Goal: Information Seeking & Learning: Compare options

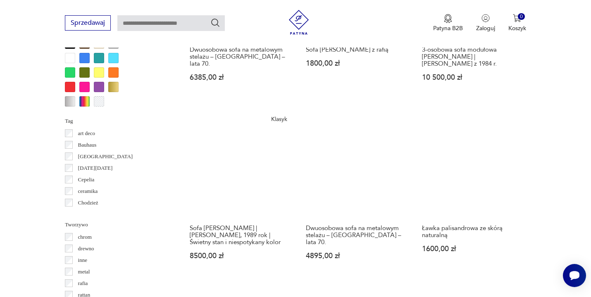
scroll to position [803, 0]
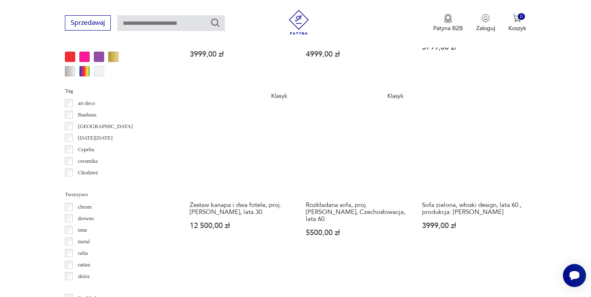
scroll to position [828, 0]
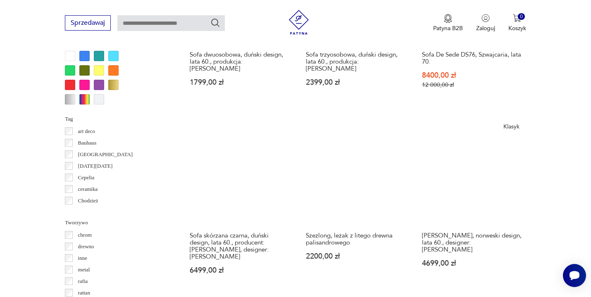
scroll to position [801, 0]
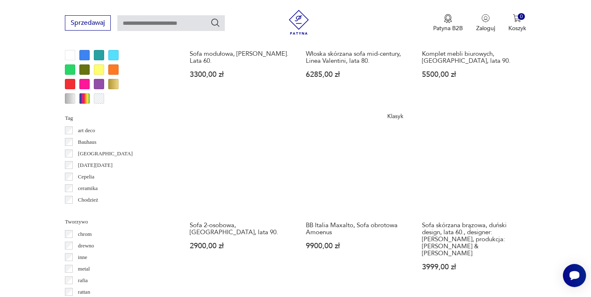
scroll to position [867, 0]
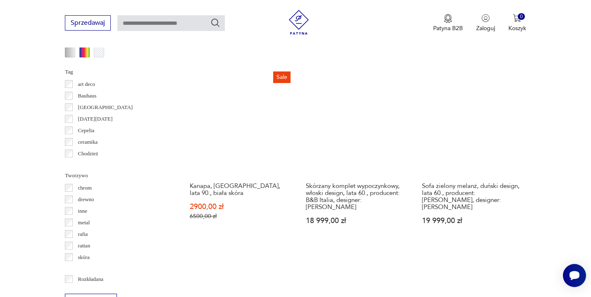
scroll to position [846, 0]
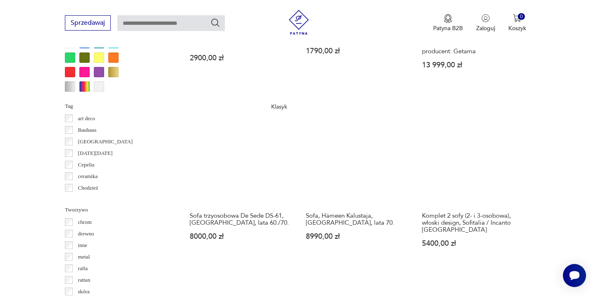
scroll to position [814, 0]
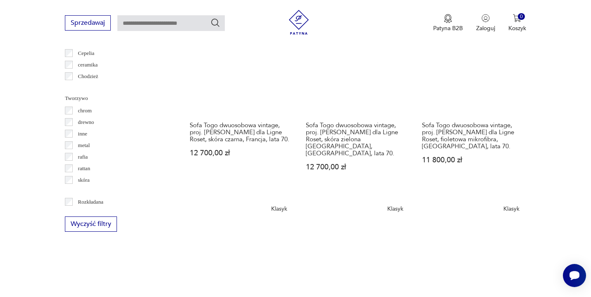
scroll to position [923, 0]
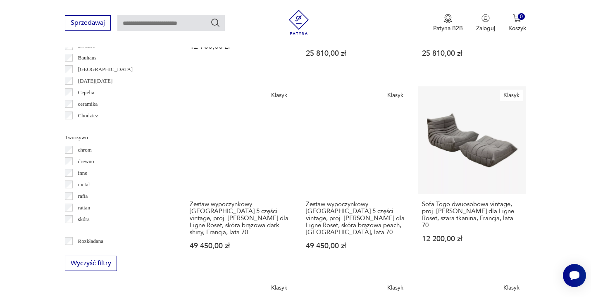
scroll to position [884, 0]
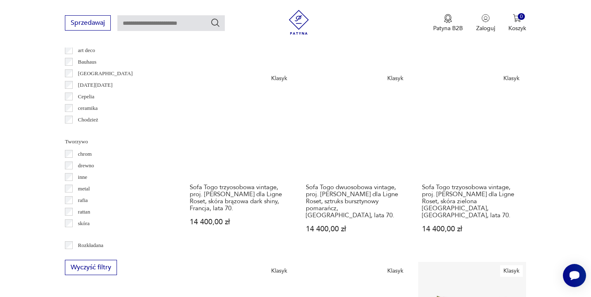
scroll to position [885, 0]
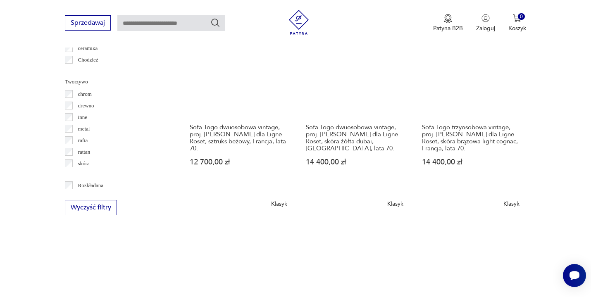
scroll to position [942, 0]
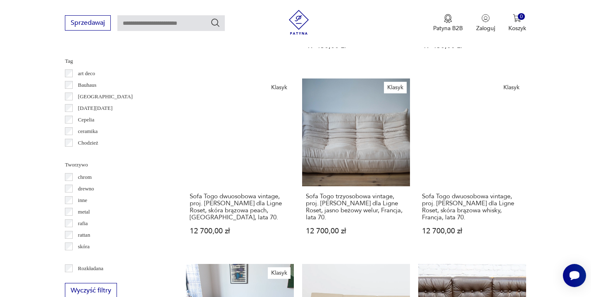
scroll to position [859, 0]
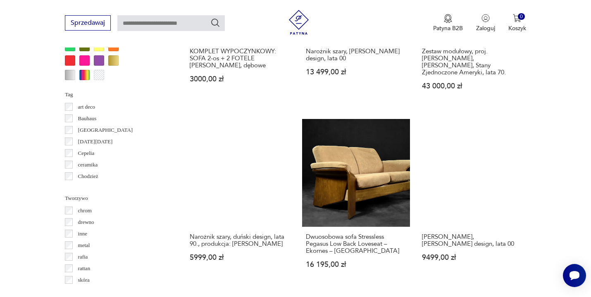
scroll to position [843, 0]
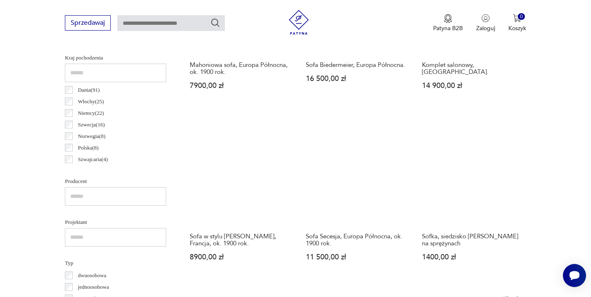
scroll to position [425, 0]
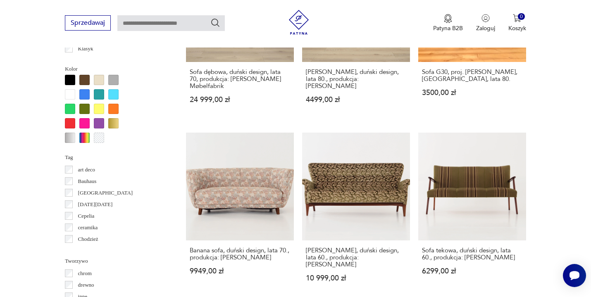
scroll to position [757, 0]
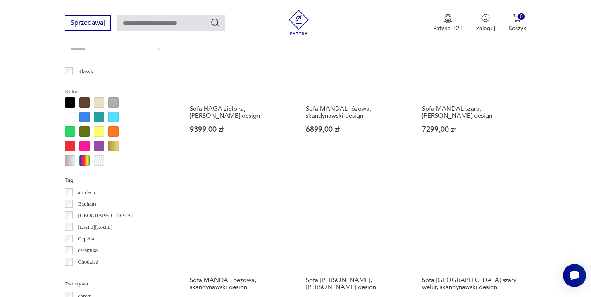
scroll to position [738, 0]
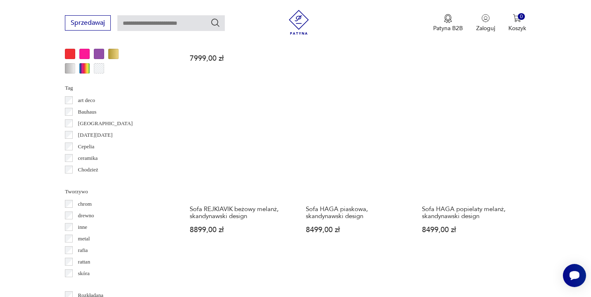
scroll to position [854, 0]
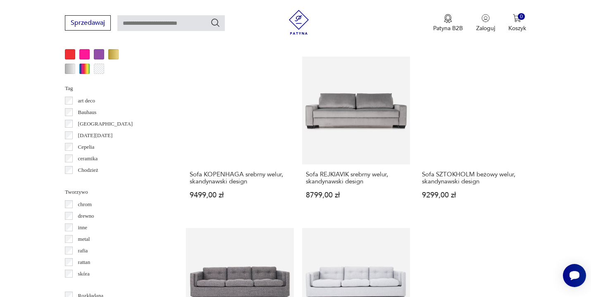
scroll to position [840, 0]
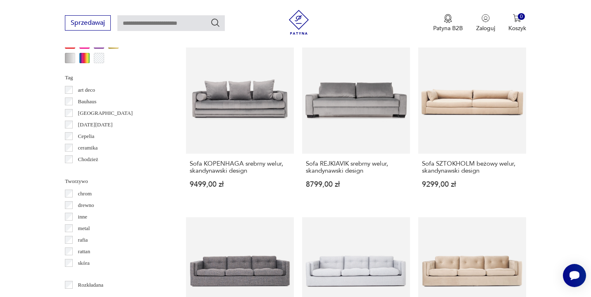
drag, startPoint x: 499, startPoint y: 161, endPoint x: 514, endPoint y: 160, distance: 15.3
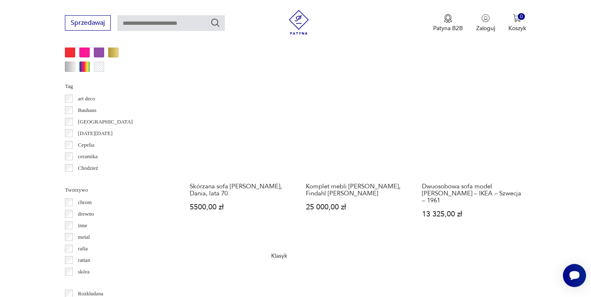
scroll to position [831, 0]
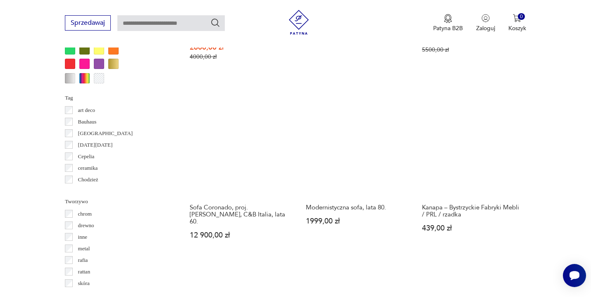
scroll to position [850, 0]
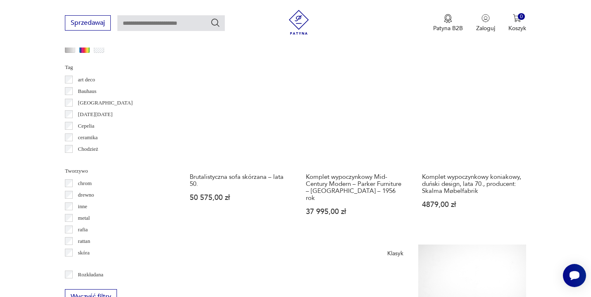
scroll to position [851, 0]
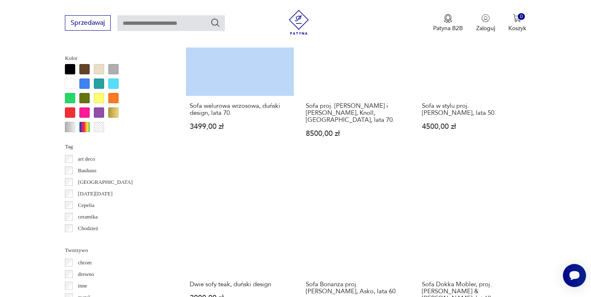
scroll to position [900, 0]
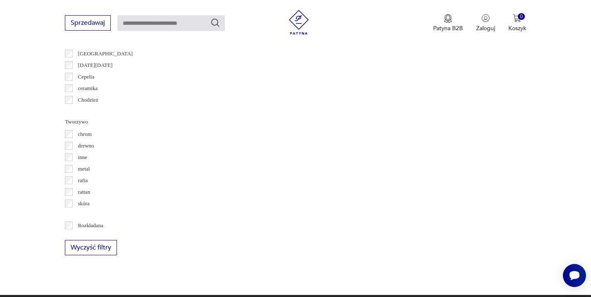
scroll to position [220, 0]
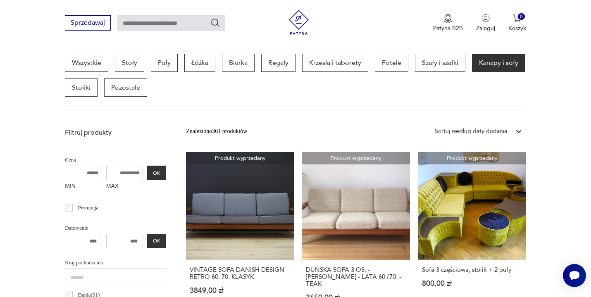
click at [188, 23] on input "text" at bounding box center [170, 23] width 107 height 16
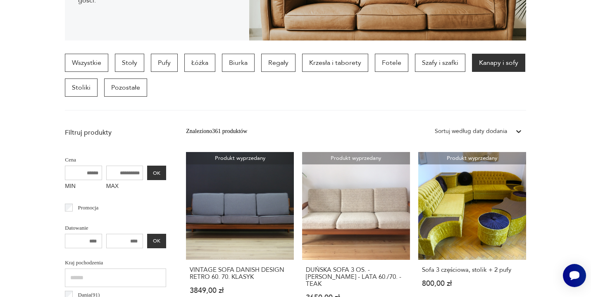
scroll to position [0, 0]
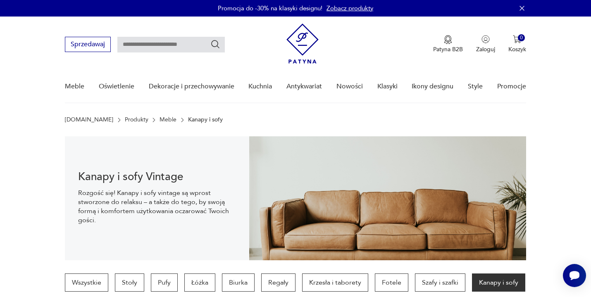
type input "***"
click at [164, 45] on input "text" at bounding box center [170, 45] width 107 height 16
type input "********"
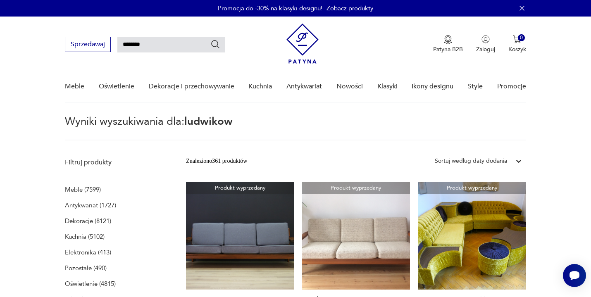
type input "********"
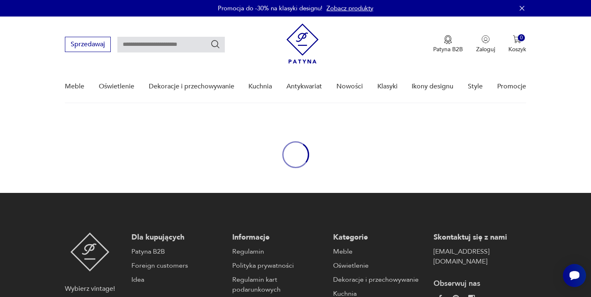
type input "********"
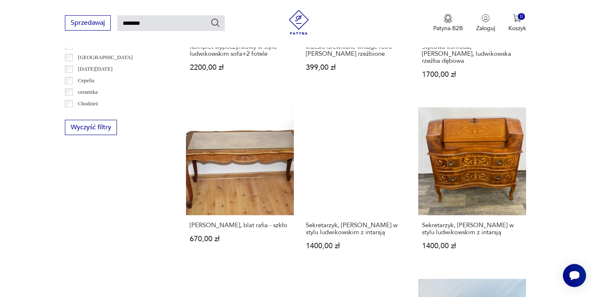
scroll to position [614, 0]
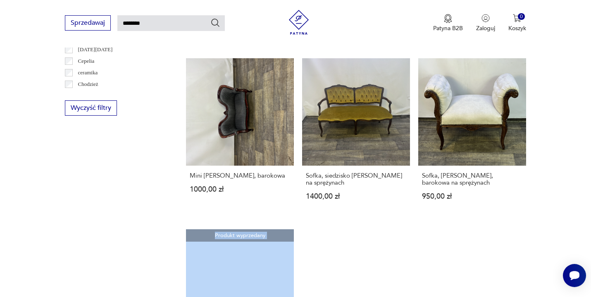
scroll to position [474, 0]
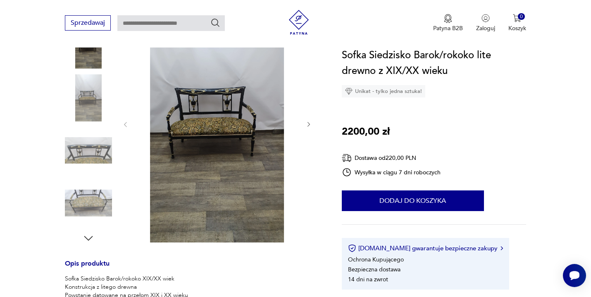
click at [240, 113] on img at bounding box center [216, 124] width 159 height 238
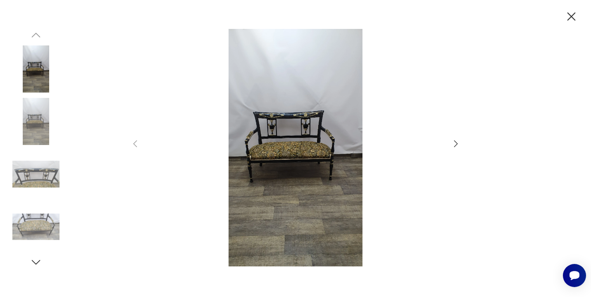
click at [456, 145] on icon "button" at bounding box center [456, 143] width 4 height 7
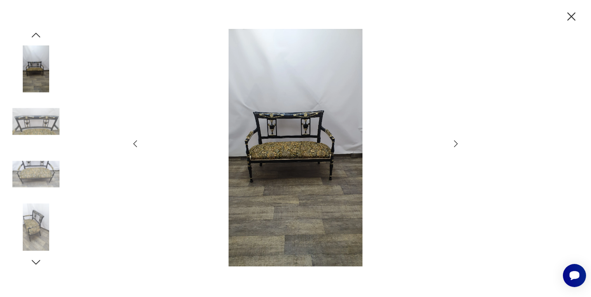
click at [456, 145] on icon "button" at bounding box center [456, 143] width 4 height 7
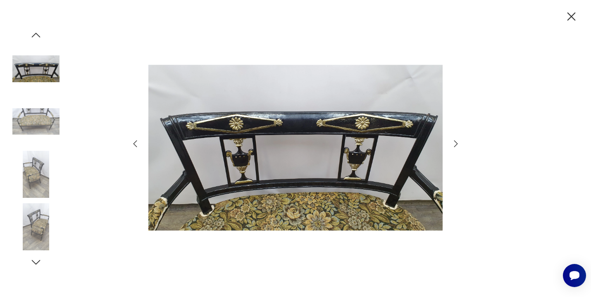
click at [456, 143] on icon "button" at bounding box center [456, 144] width 10 height 10
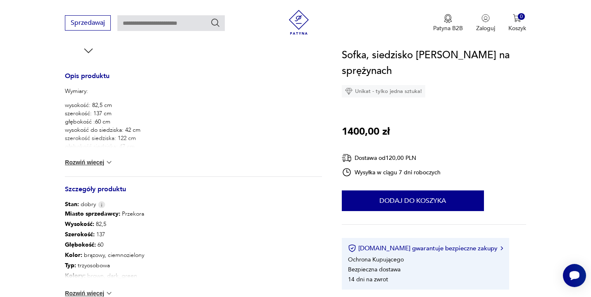
scroll to position [319, 0]
click at [100, 166] on button "Rozwiń więcej" at bounding box center [89, 162] width 48 height 8
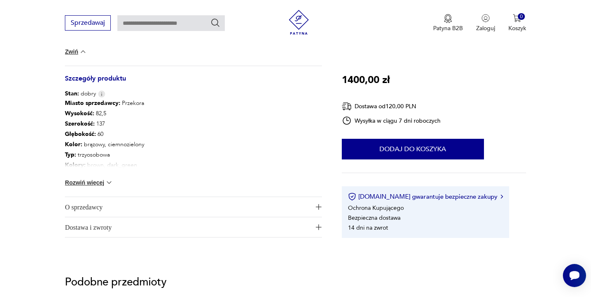
scroll to position [462, 0]
click at [100, 183] on button "Rozwiń więcej" at bounding box center [89, 182] width 48 height 8
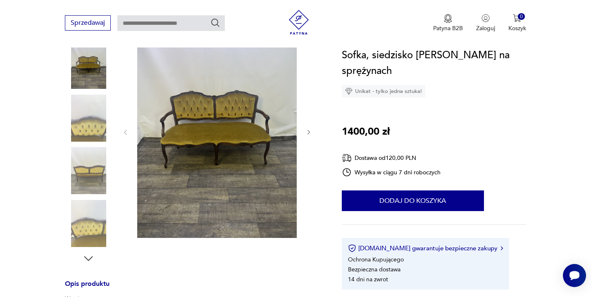
scroll to position [114, 0]
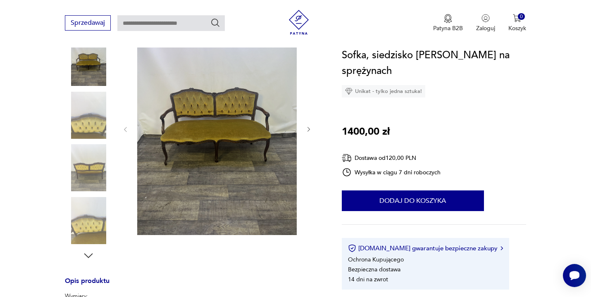
click at [109, 163] on img at bounding box center [88, 167] width 47 height 47
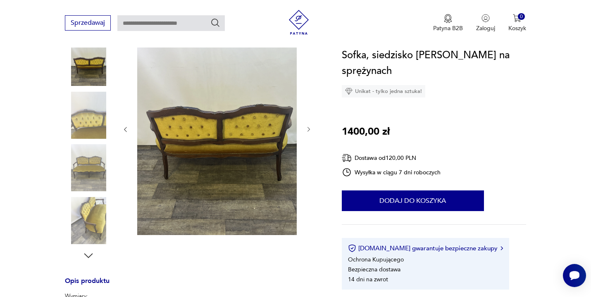
click at [96, 163] on img at bounding box center [88, 167] width 47 height 47
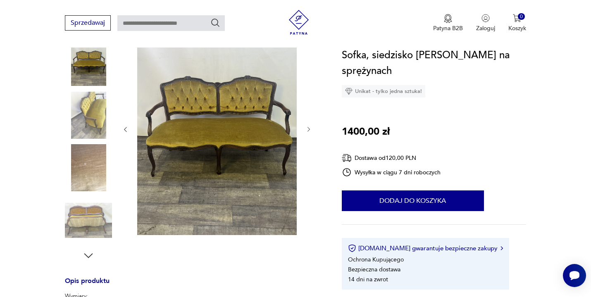
click at [98, 152] on img at bounding box center [88, 167] width 47 height 47
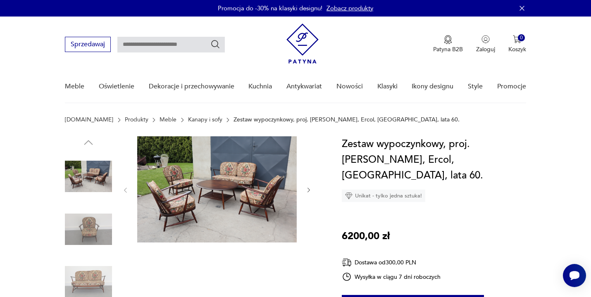
click at [262, 188] on img at bounding box center [216, 189] width 159 height 106
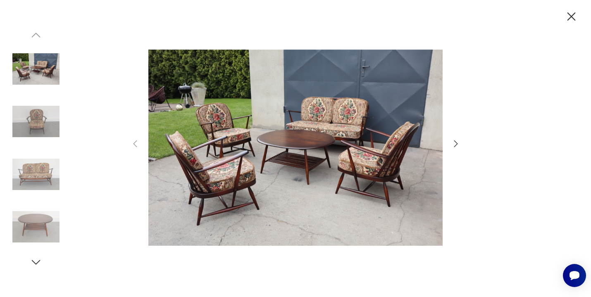
click at [44, 116] on img at bounding box center [35, 121] width 47 height 47
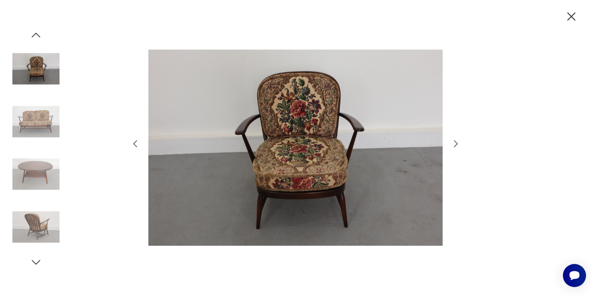
click at [36, 128] on img at bounding box center [35, 121] width 47 height 47
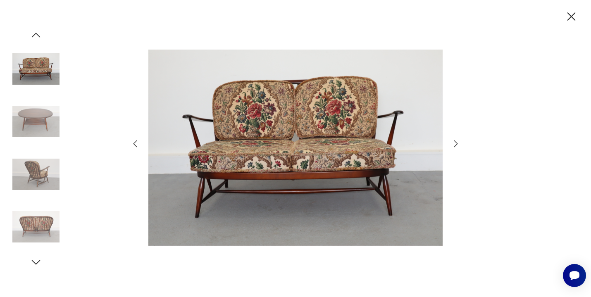
click at [38, 129] on img at bounding box center [35, 121] width 47 height 47
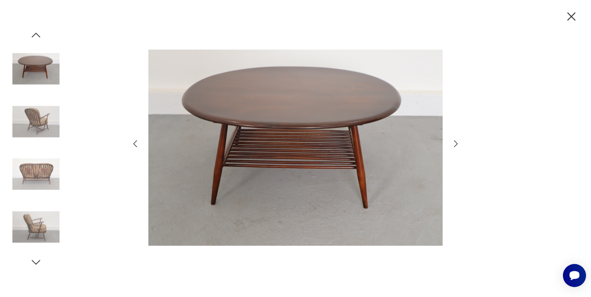
click at [38, 124] on img at bounding box center [35, 121] width 47 height 47
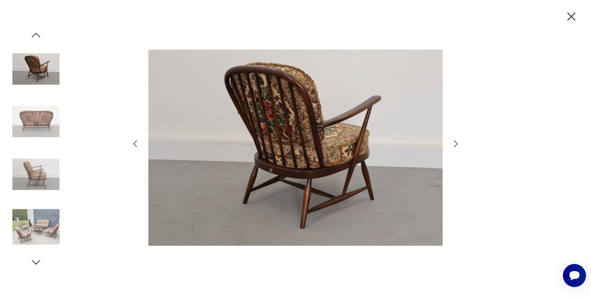
click at [38, 124] on img at bounding box center [35, 121] width 47 height 47
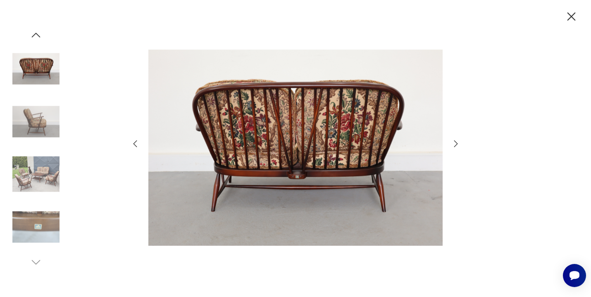
click at [43, 120] on img at bounding box center [35, 121] width 47 height 47
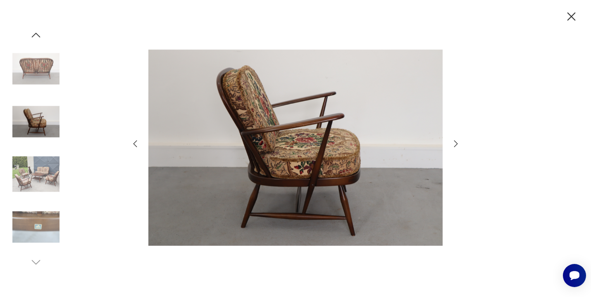
click at [40, 170] on img at bounding box center [35, 174] width 47 height 47
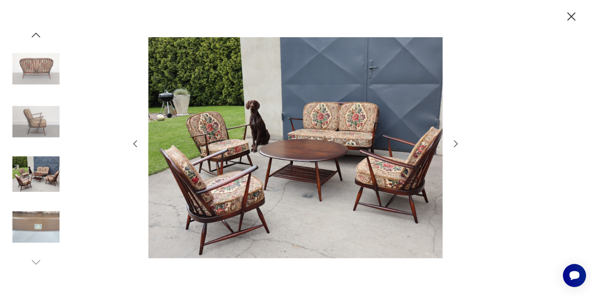
click at [37, 220] on img at bounding box center [35, 226] width 47 height 47
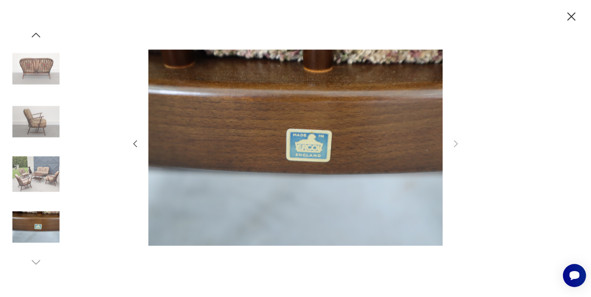
click at [42, 171] on img at bounding box center [35, 174] width 47 height 47
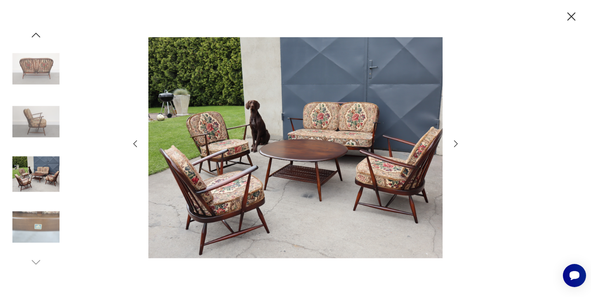
click at [574, 14] on icon "button" at bounding box center [571, 16] width 8 height 8
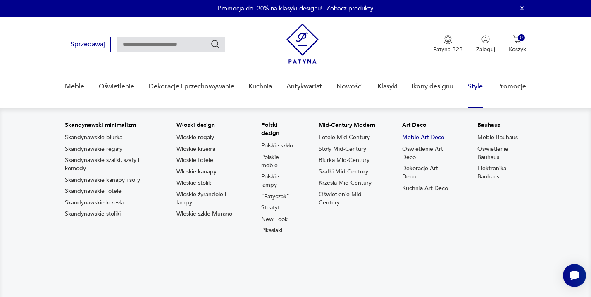
click at [417, 139] on link "Meble Art Deco" at bounding box center [423, 137] width 42 height 8
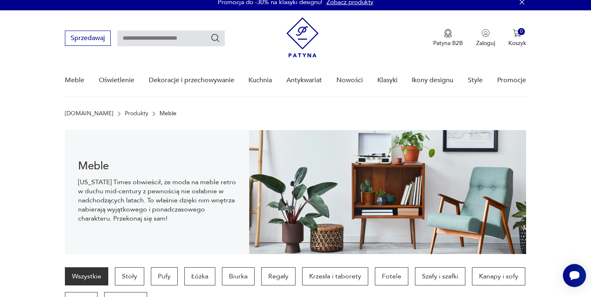
scroll to position [6, 0]
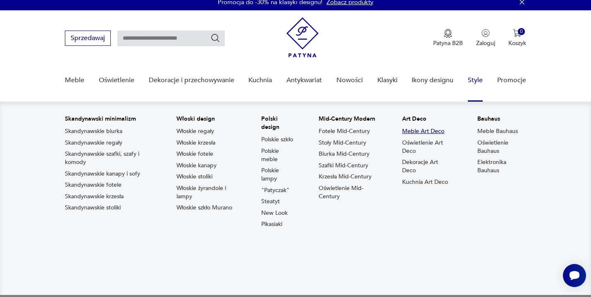
click at [428, 131] on link "Meble Art Deco" at bounding box center [423, 131] width 42 height 8
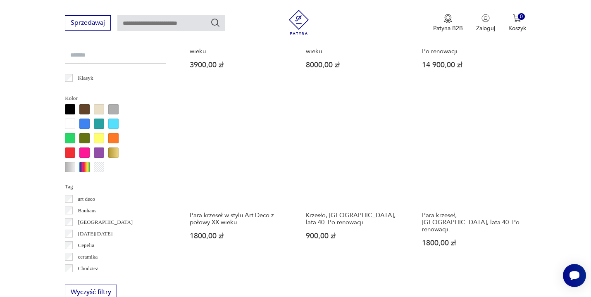
scroll to position [652, 0]
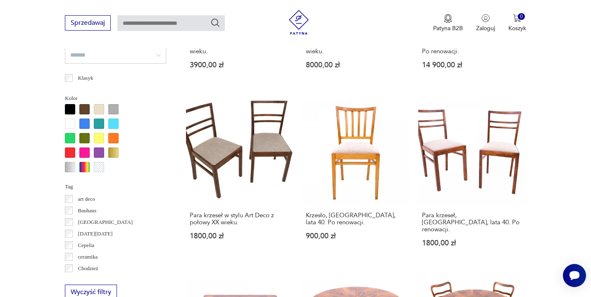
click at [553, 183] on section "Filtruj produkty Cena MIN MAX OK Promocja Datowanie OK Kraj pochodzenia Dania (…" at bounding box center [295, 287] width 591 height 1190
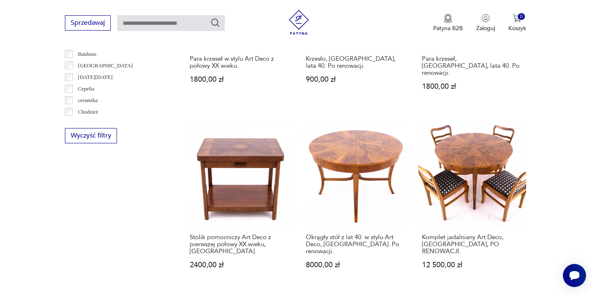
scroll to position [810, 0]
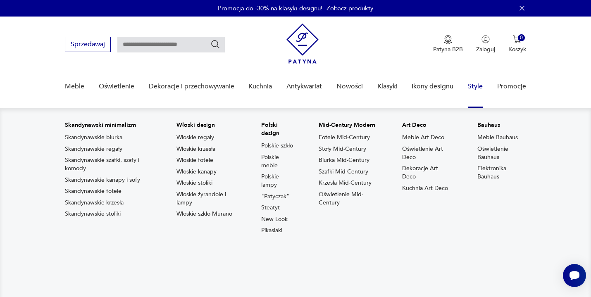
click at [486, 137] on link "Meble Bauhaus" at bounding box center [497, 137] width 40 height 8
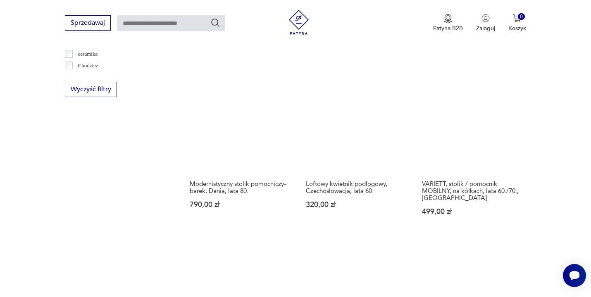
scroll to position [856, 0]
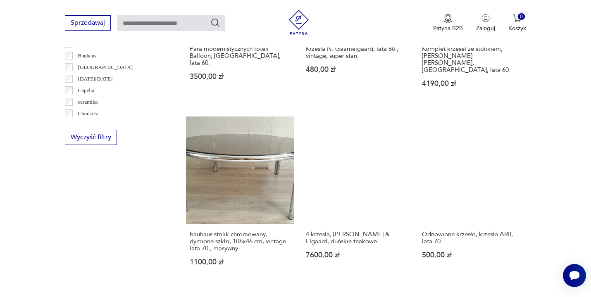
scroll to position [811, 0]
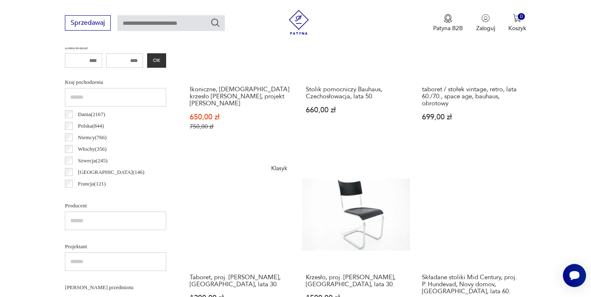
scroll to position [401, 0]
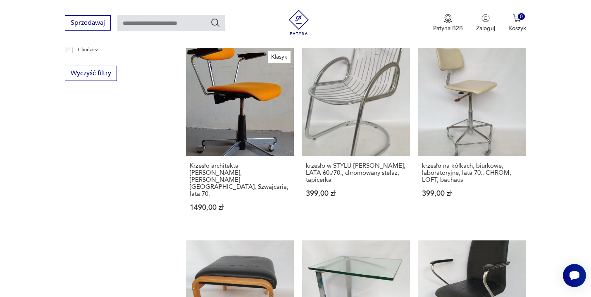
scroll to position [871, 0]
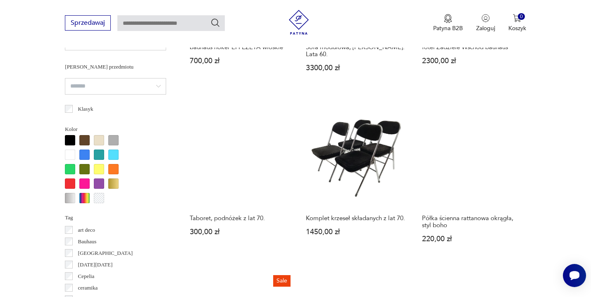
scroll to position [622, 0]
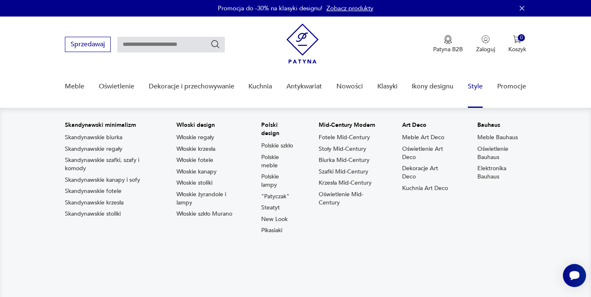
click at [357, 137] on link "Fotele Mid-Century" at bounding box center [344, 137] width 51 height 8
click at [269, 169] on link "Polskie meble" at bounding box center [277, 161] width 33 height 17
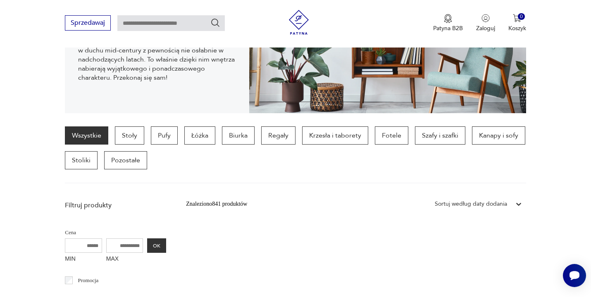
scroll to position [147, 0]
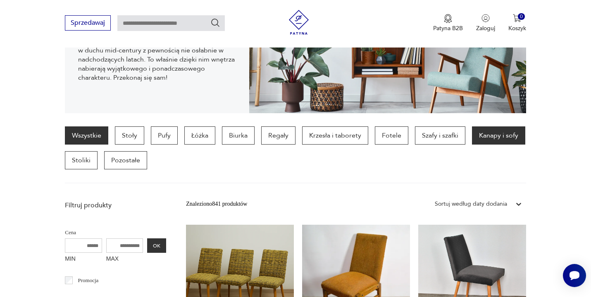
click at [498, 135] on p "Kanapy i sofy" at bounding box center [498, 135] width 53 height 18
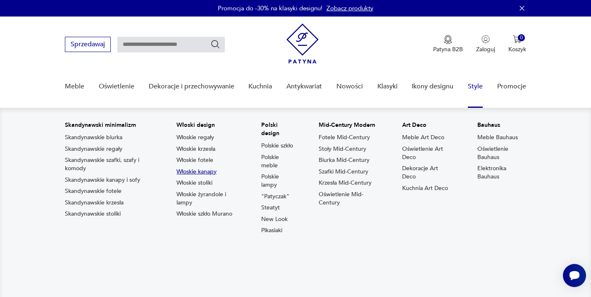
click at [197, 172] on link "Włoskie kanapy" at bounding box center [196, 172] width 40 height 8
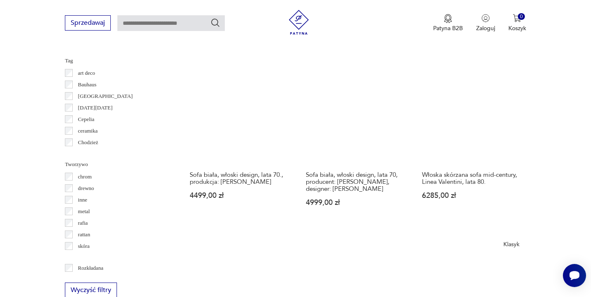
scroll to position [857, 0]
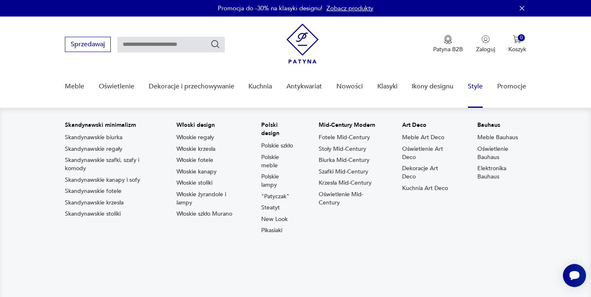
click at [105, 179] on link "Skandynawskie kanapy i sofy" at bounding box center [102, 180] width 75 height 8
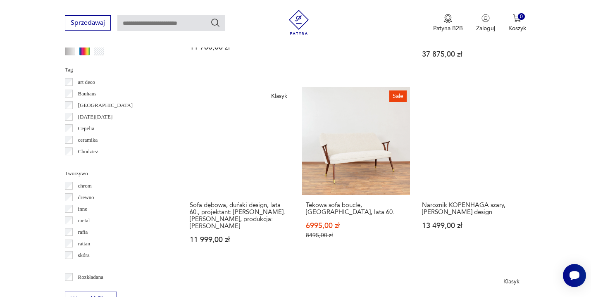
scroll to position [849, 0]
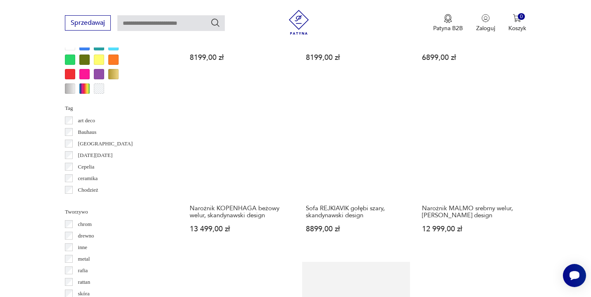
scroll to position [813, 0]
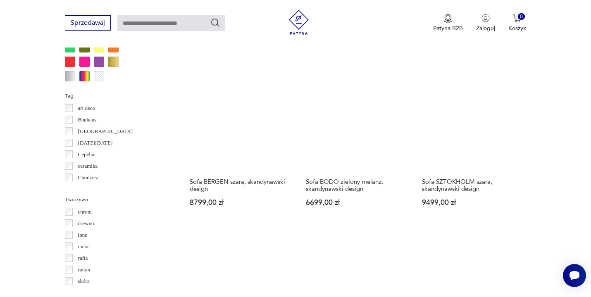
scroll to position [822, 0]
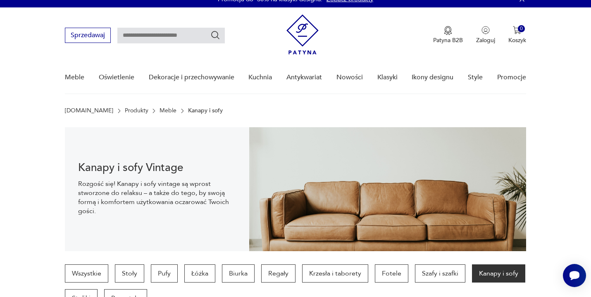
scroll to position [8, 0]
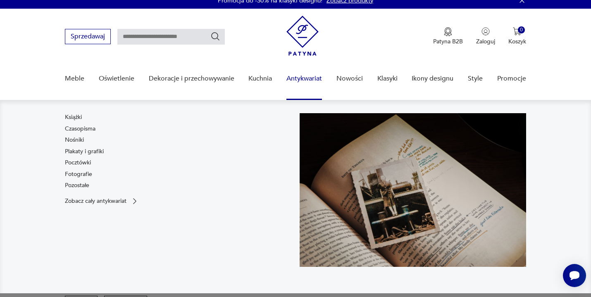
click at [315, 79] on link "Antykwariat" at bounding box center [304, 79] width 36 height 32
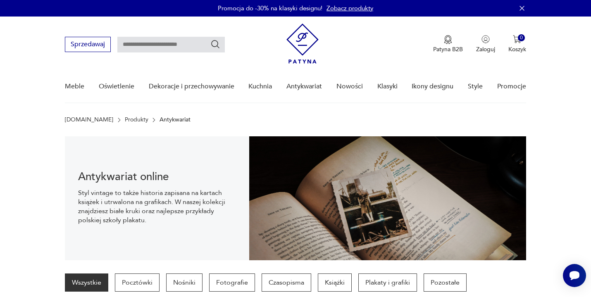
click at [162, 42] on input "text" at bounding box center [170, 45] width 107 height 16
type input "*******"
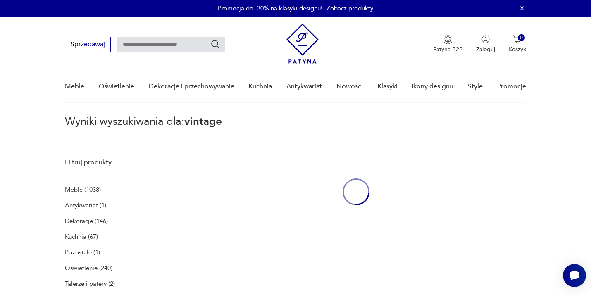
type input "*******"
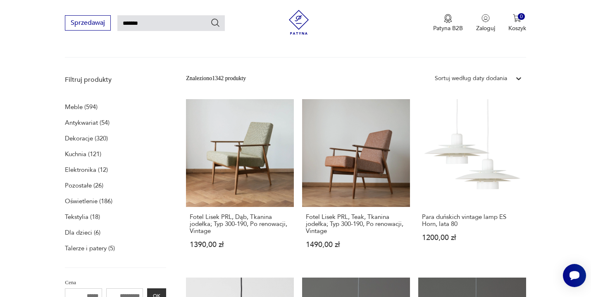
click at [78, 107] on p "Meble (594)" at bounding box center [81, 107] width 33 height 12
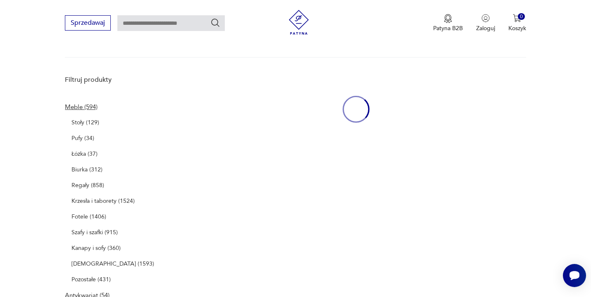
type input "*******"
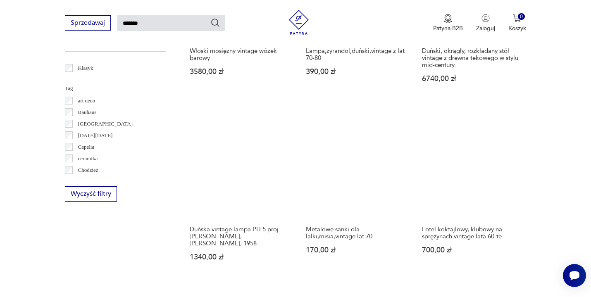
scroll to position [607, 0]
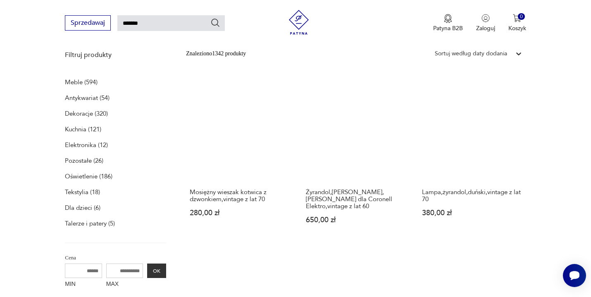
scroll to position [106, 0]
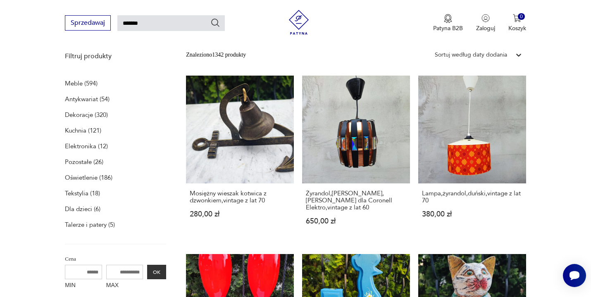
click at [81, 83] on p "Meble (594)" at bounding box center [81, 84] width 33 height 12
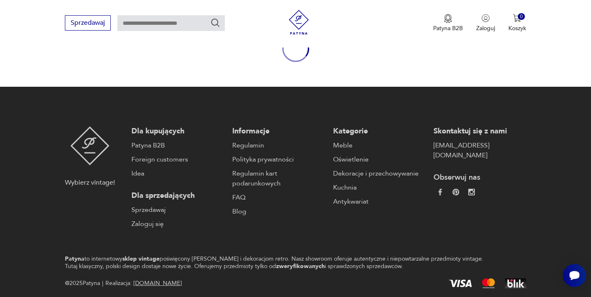
type input "*******"
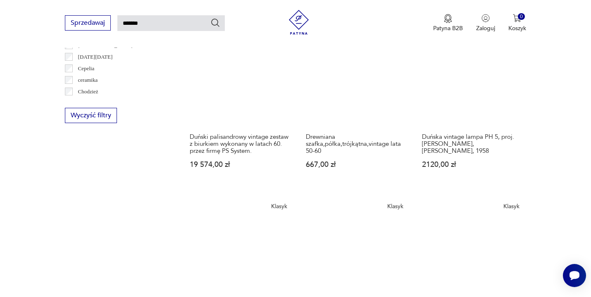
scroll to position [684, 0]
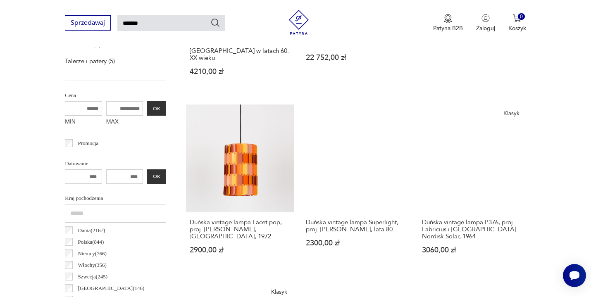
scroll to position [663, 0]
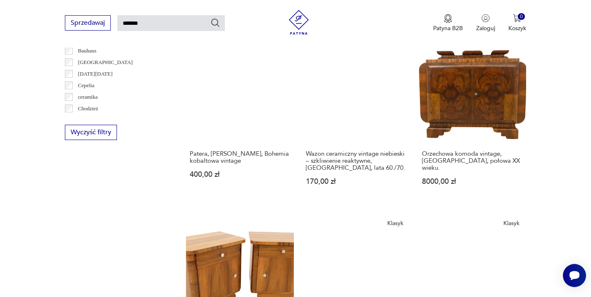
scroll to position [669, 0]
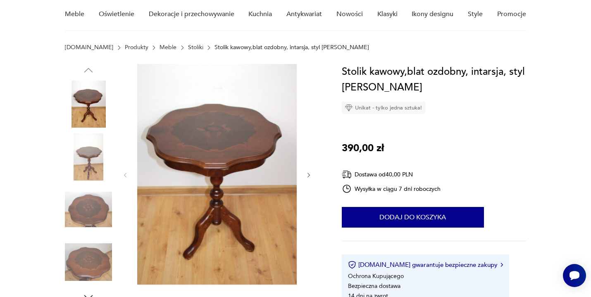
click at [309, 176] on icon "button" at bounding box center [308, 175] width 7 height 7
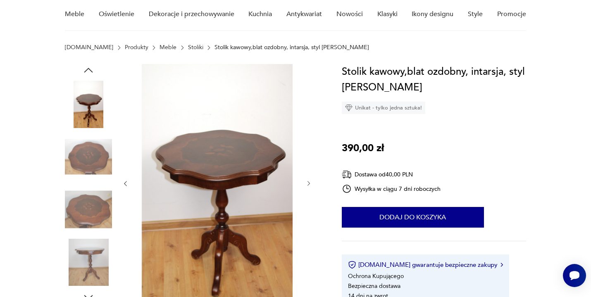
click at [309, 176] on div at bounding box center [217, 183] width 190 height 239
click at [309, 183] on icon "button" at bounding box center [308, 183] width 7 height 7
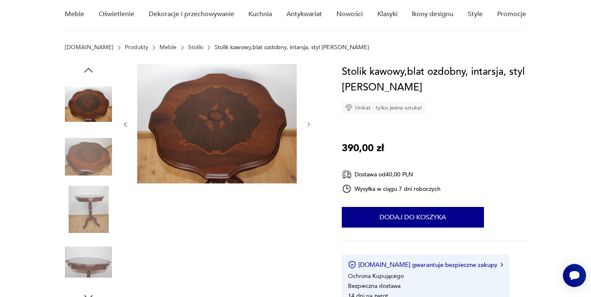
click at [309, 123] on icon "button" at bounding box center [308, 124] width 7 height 7
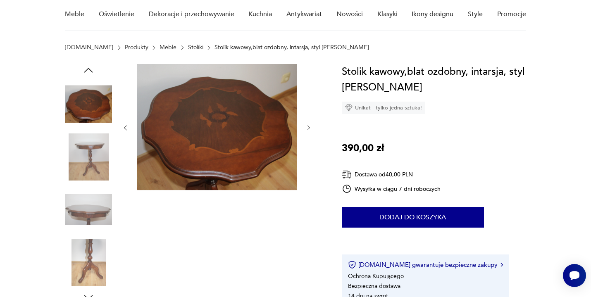
click at [309, 126] on icon "button" at bounding box center [308, 127] width 7 height 7
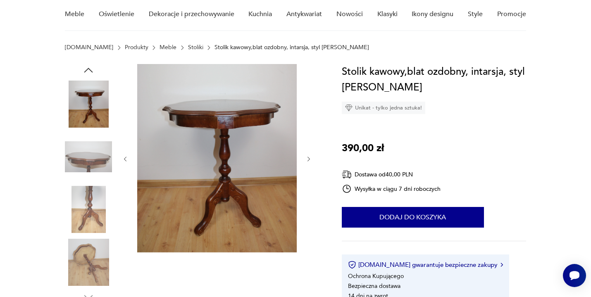
click at [310, 159] on icon "button" at bounding box center [308, 159] width 7 height 7
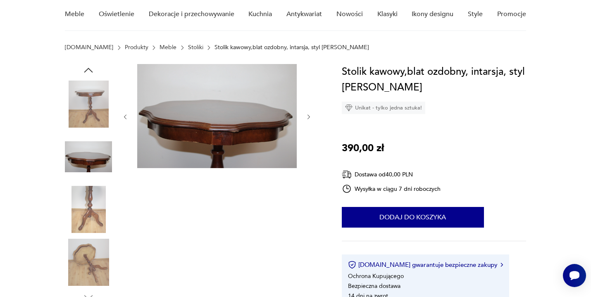
click at [309, 118] on icon "button" at bounding box center [308, 117] width 7 height 7
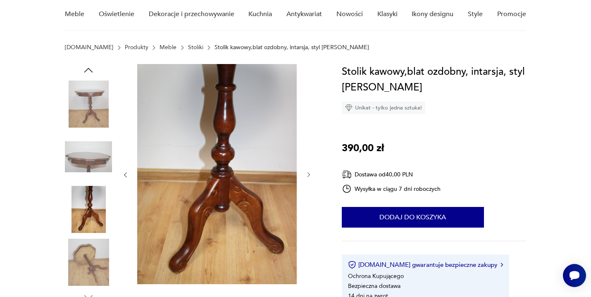
click at [307, 175] on icon "button" at bounding box center [308, 174] width 7 height 7
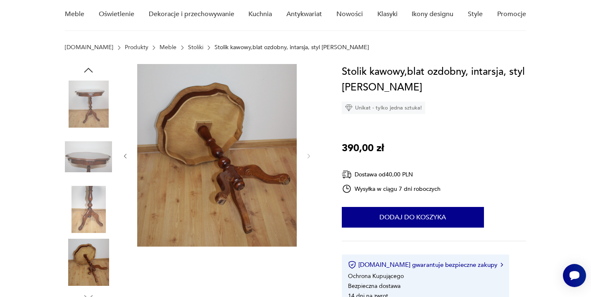
click at [307, 175] on div at bounding box center [217, 156] width 190 height 184
click at [105, 153] on img at bounding box center [88, 156] width 47 height 47
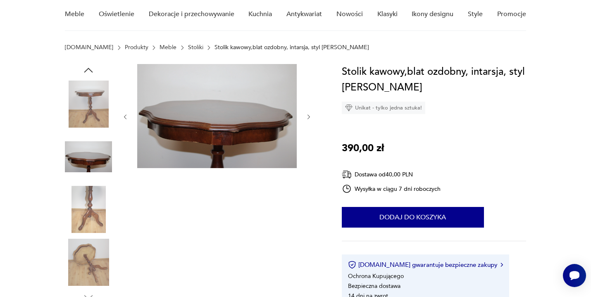
scroll to position [73, 0]
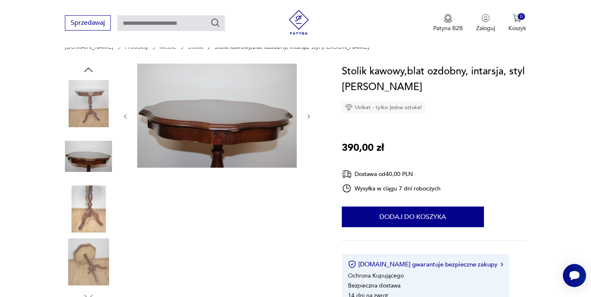
click at [73, 105] on img at bounding box center [88, 103] width 47 height 47
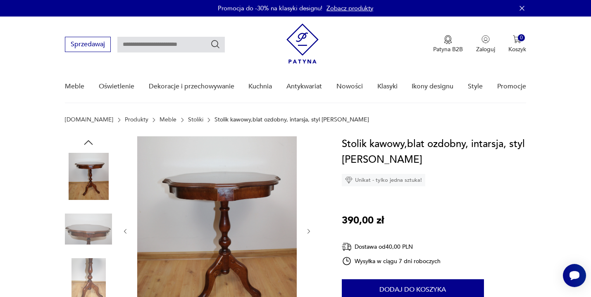
scroll to position [0, 0]
click at [90, 142] on icon "button" at bounding box center [88, 142] width 12 height 12
click at [90, 142] on icon "button" at bounding box center [88, 142] width 9 height 5
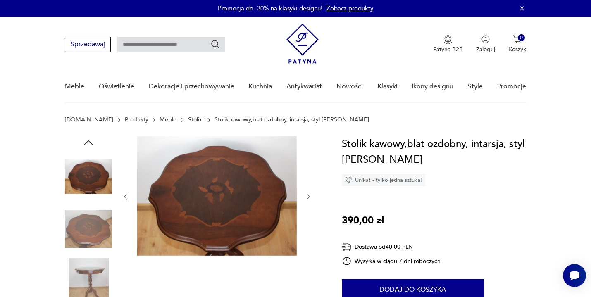
click at [90, 142] on icon "button" at bounding box center [88, 142] width 12 height 12
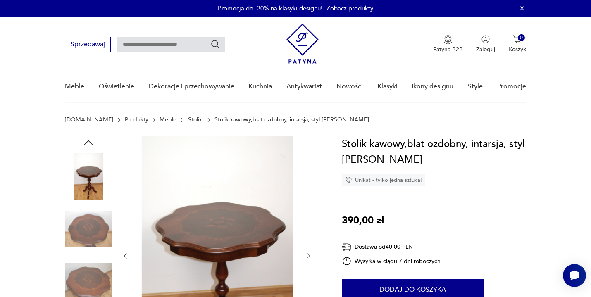
click at [88, 177] on img at bounding box center [88, 176] width 47 height 47
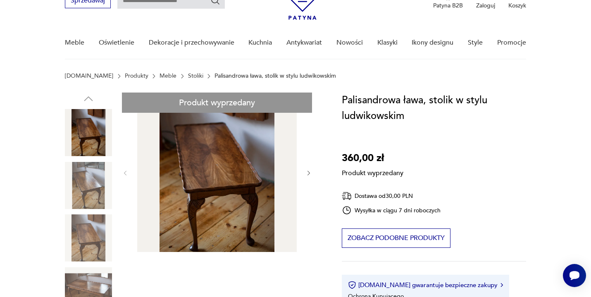
scroll to position [86, 0]
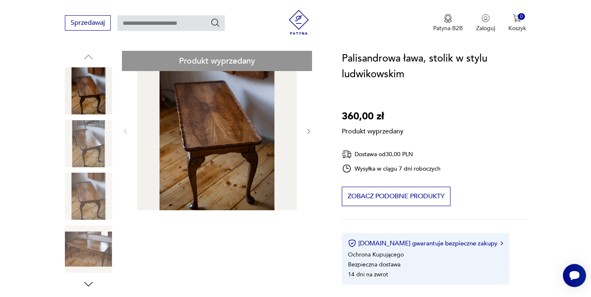
click at [308, 131] on div "Produkt wyprzedany Opis produktu Ława w stylu ludwikowskim z fornirem z drewna …" at bounding box center [193, 273] width 257 height 444
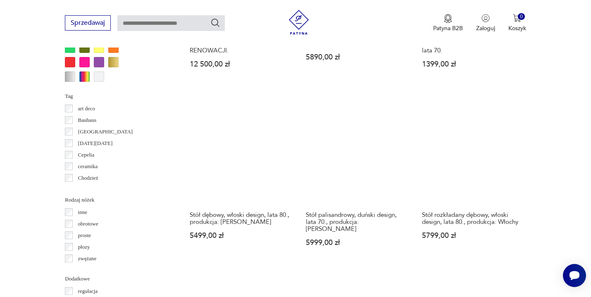
scroll to position [812, 0]
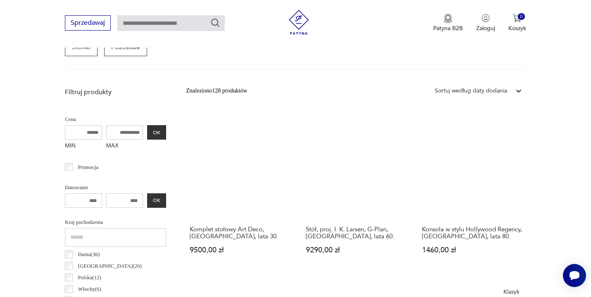
scroll to position [347, 0]
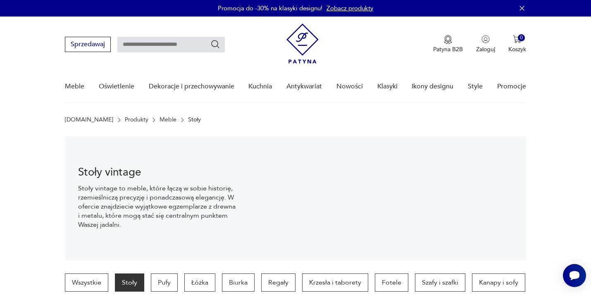
click at [155, 40] on input "text" at bounding box center [170, 45] width 107 height 16
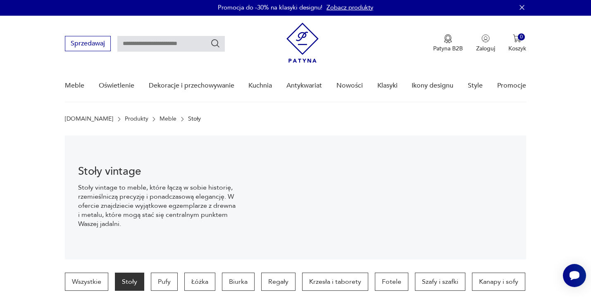
click at [155, 41] on input "text" at bounding box center [170, 44] width 107 height 16
type input "*******"
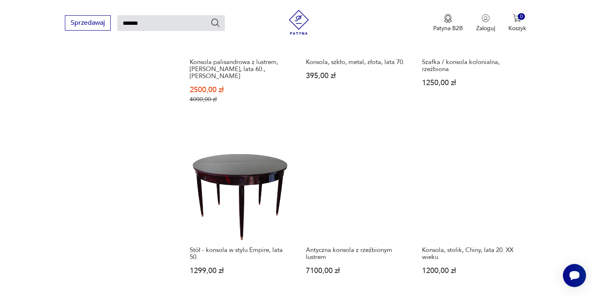
scroll to position [606, 0]
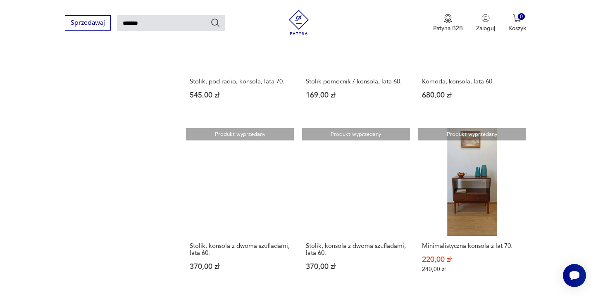
scroll to position [598, 0]
